Goal: Check status: Check status

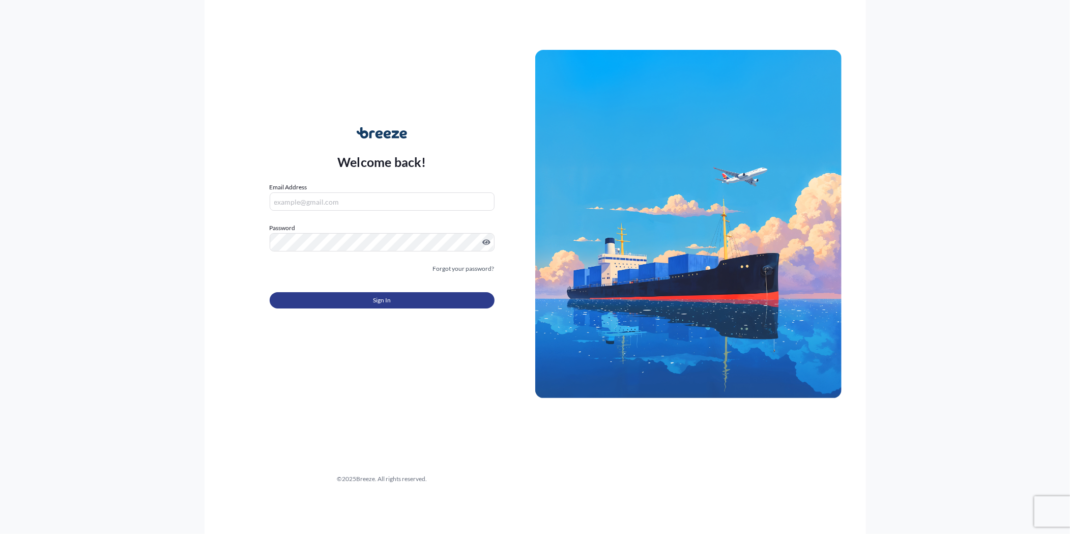
type input "[PERSON_NAME][EMAIL_ADDRESS][PERSON_NAME][DOMAIN_NAME]"
click at [455, 237] on button "Sign In" at bounding box center [382, 300] width 225 height 16
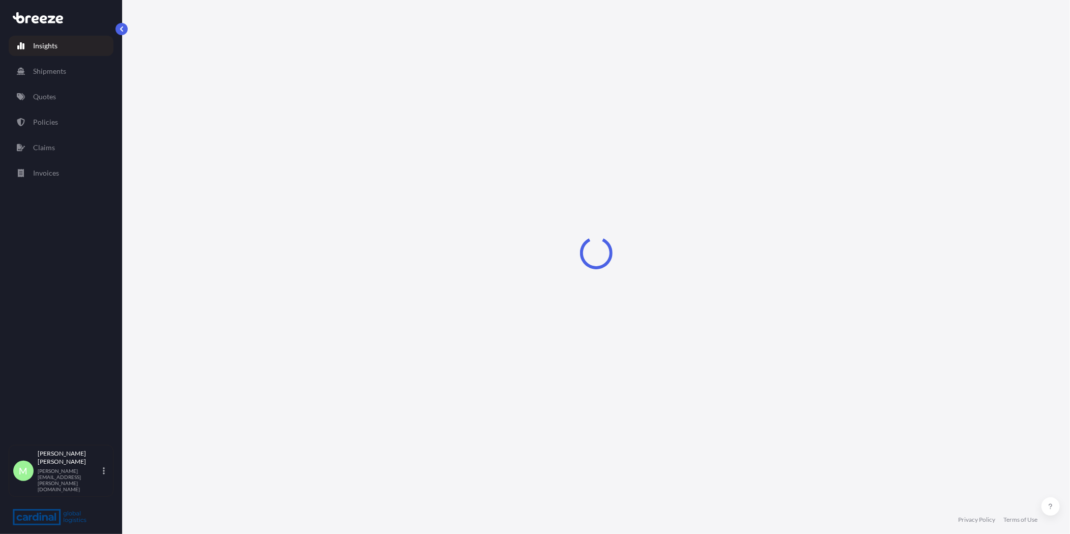
select select "2025"
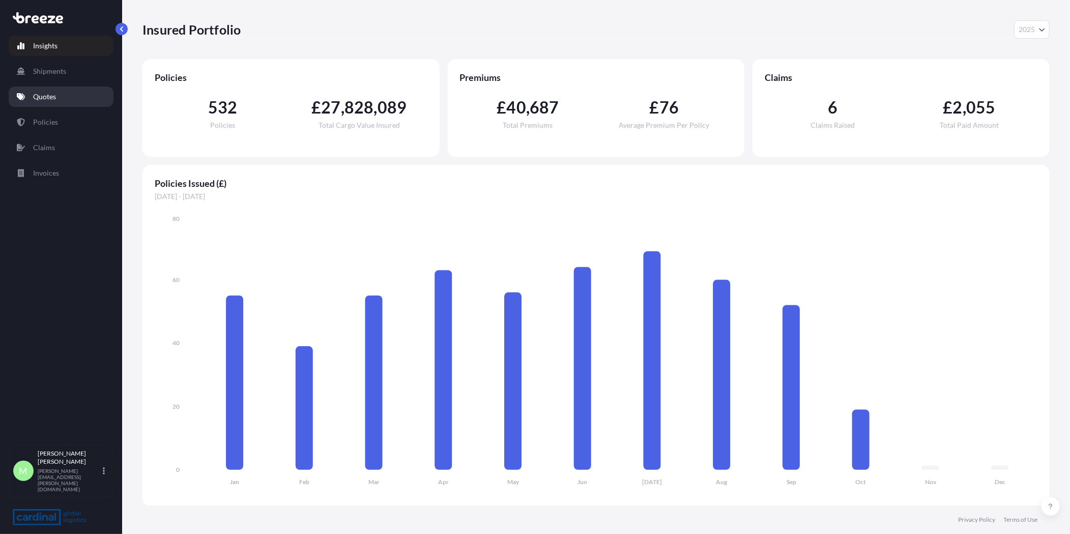
click at [38, 93] on p "Quotes" at bounding box center [44, 97] width 23 height 10
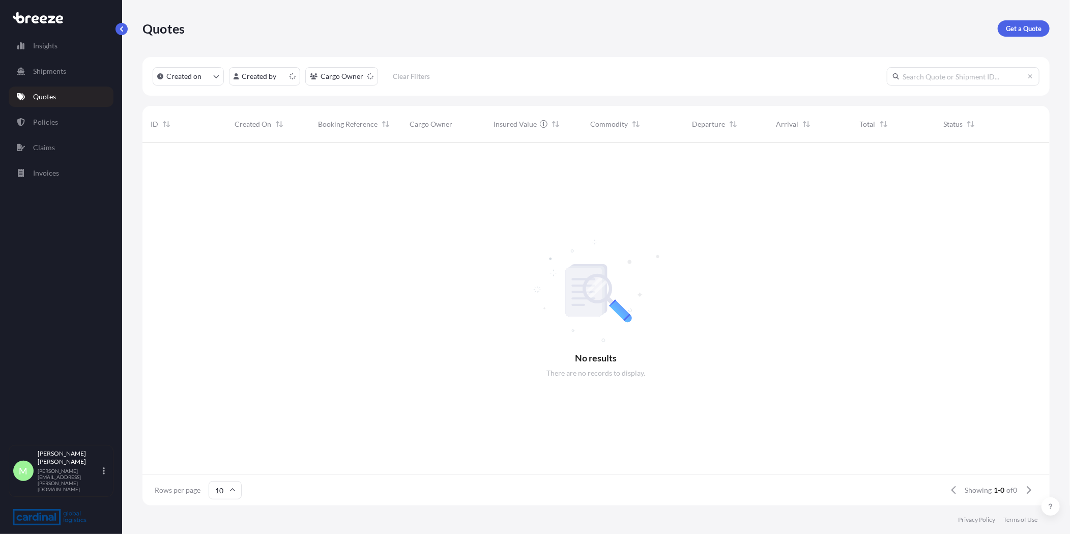
scroll to position [8, 9]
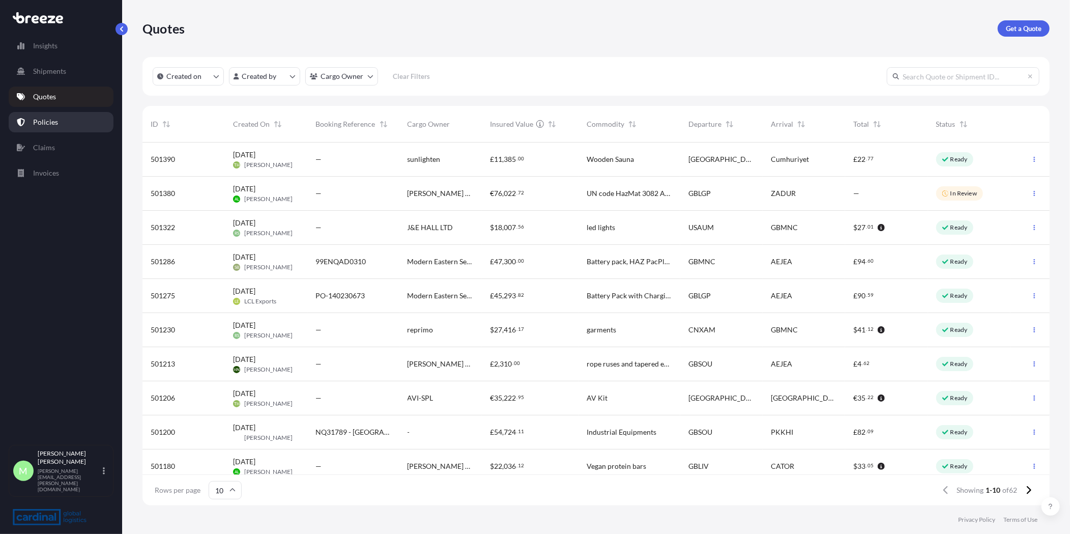
click at [72, 118] on link "Policies" at bounding box center [61, 122] width 105 height 20
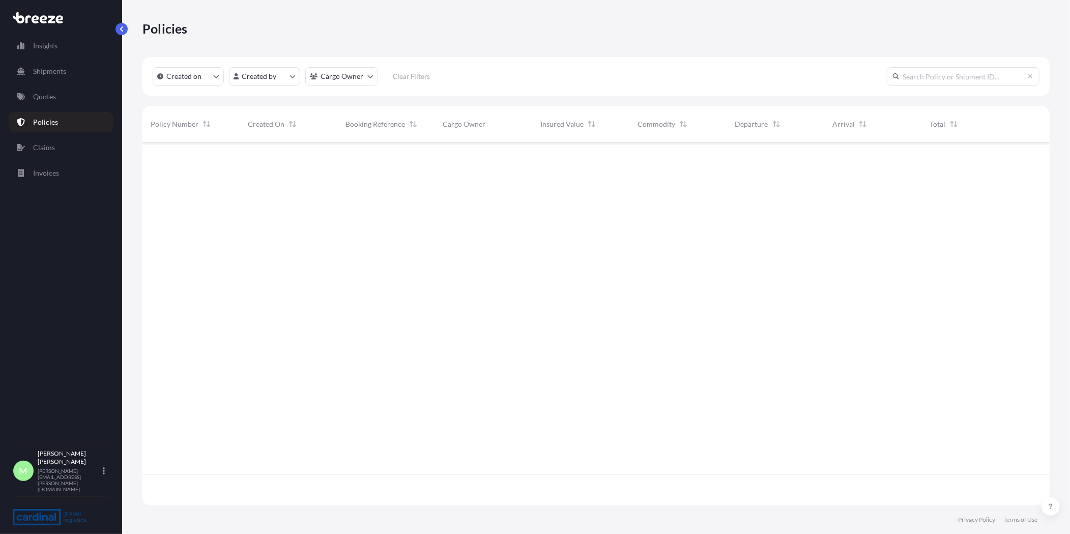
scroll to position [360, 899]
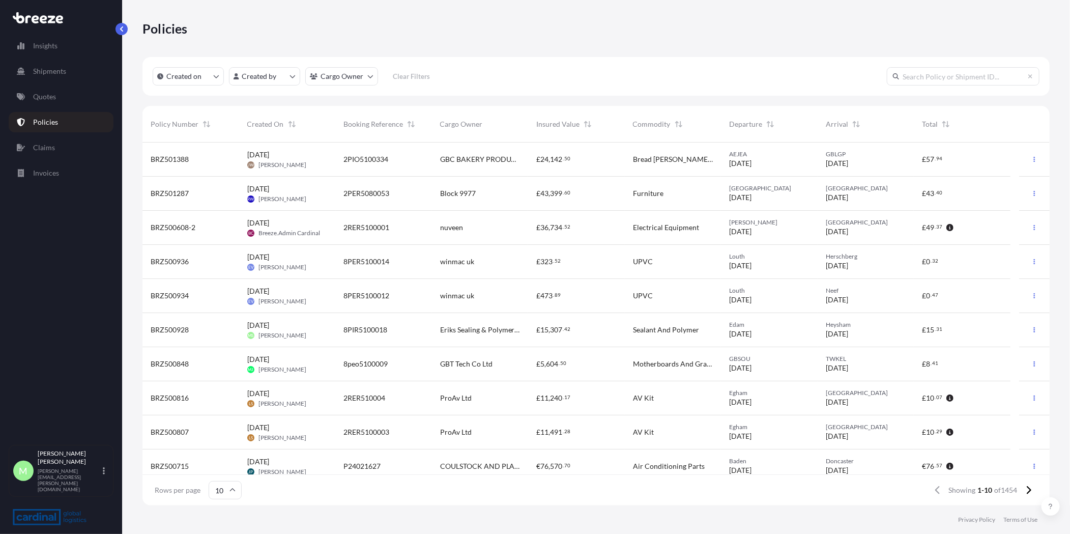
click at [490, 84] on input "text" at bounding box center [963, 76] width 153 height 18
paste input "BRZ493945"
type input "BRZ493945"
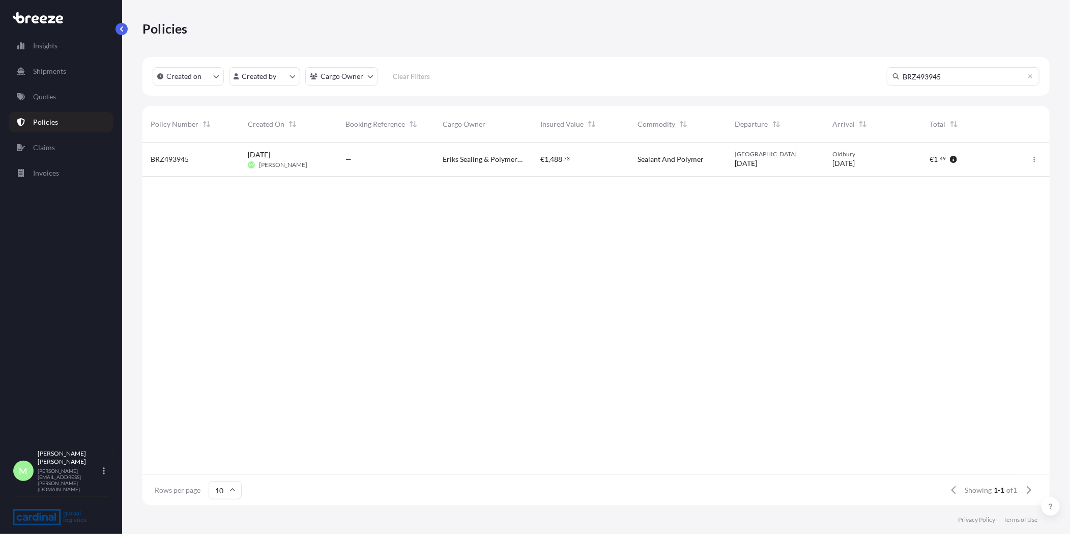
click at [387, 162] on div "—" at bounding box center [386, 159] width 81 height 10
